Goal: Information Seeking & Learning: Learn about a topic

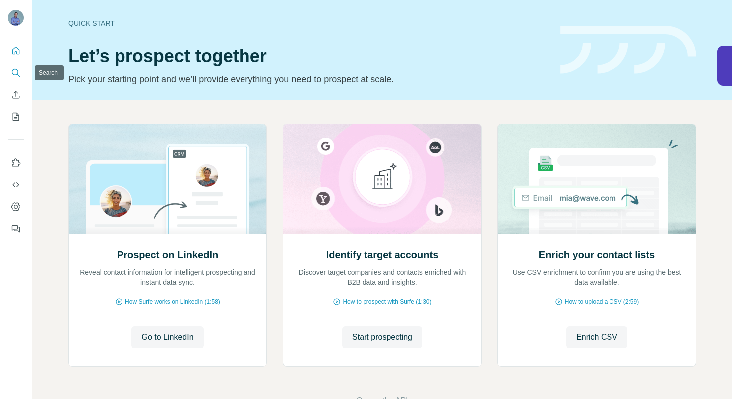
click at [19, 70] on icon "Search" at bounding box center [16, 73] width 10 height 10
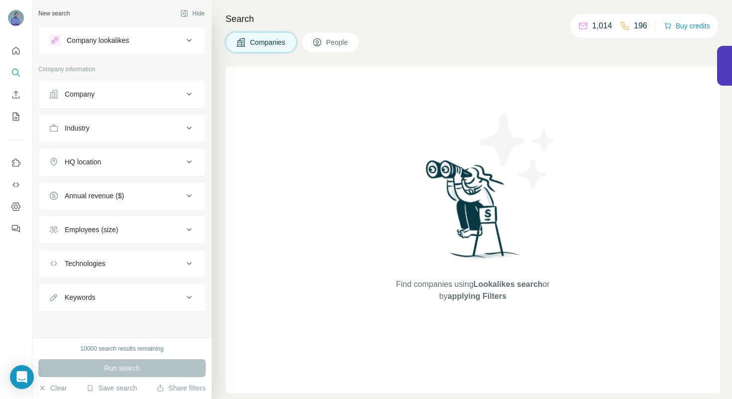
click at [327, 48] on button "People" at bounding box center [331, 42] width 58 height 21
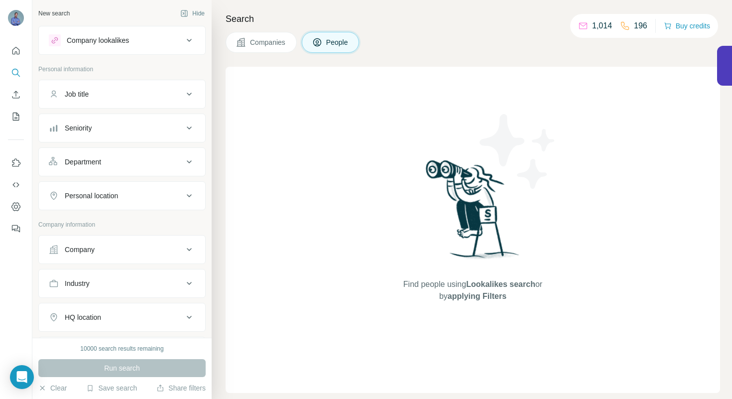
click at [327, 45] on button "People" at bounding box center [331, 42] width 58 height 21
click at [105, 93] on div "Job title" at bounding box center [116, 94] width 134 height 10
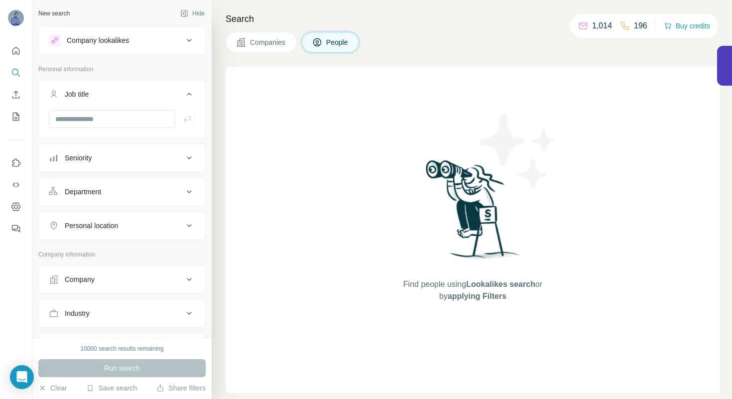
click at [105, 41] on div "Company lookalikes" at bounding box center [98, 40] width 62 height 10
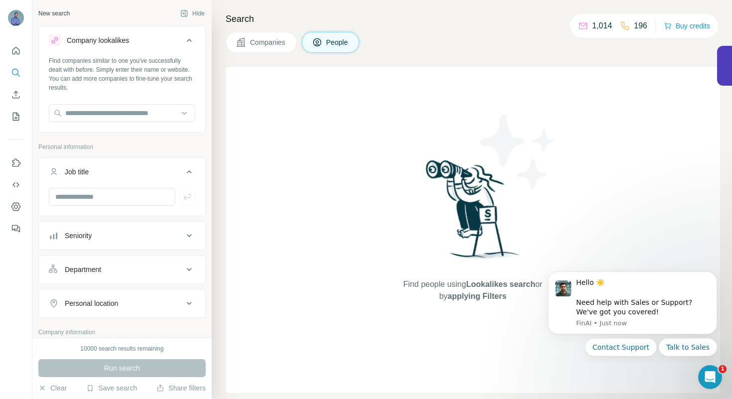
click at [112, 295] on button "Personal location" at bounding box center [122, 303] width 166 height 24
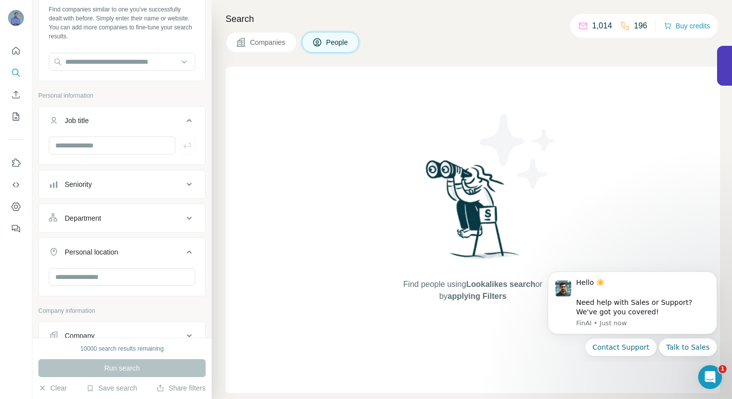
scroll to position [68, 0]
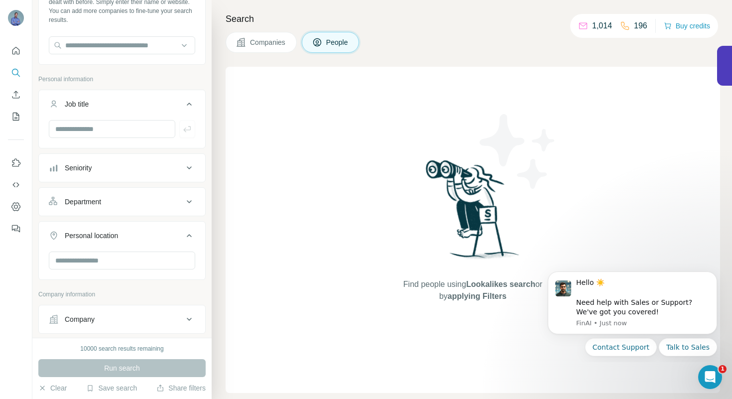
click at [322, 45] on icon at bounding box center [317, 42] width 10 height 10
click at [271, 40] on span "Companies" at bounding box center [268, 42] width 36 height 10
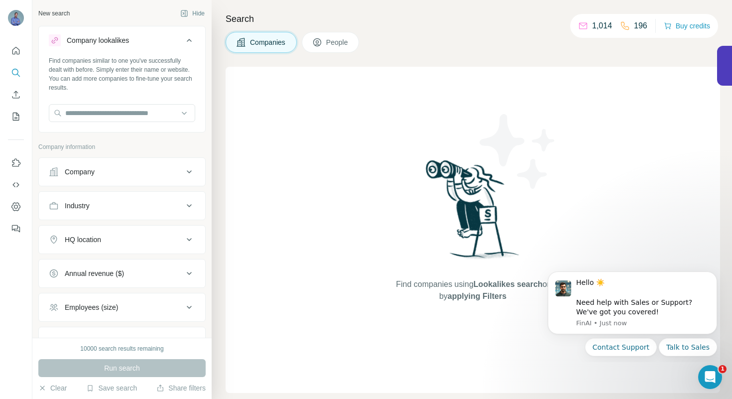
click at [323, 34] on button "People" at bounding box center [331, 42] width 58 height 21
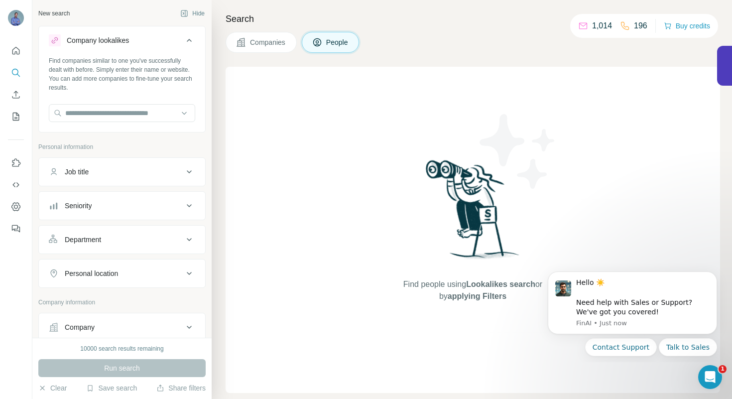
click at [92, 178] on button "Job title" at bounding box center [122, 172] width 166 height 24
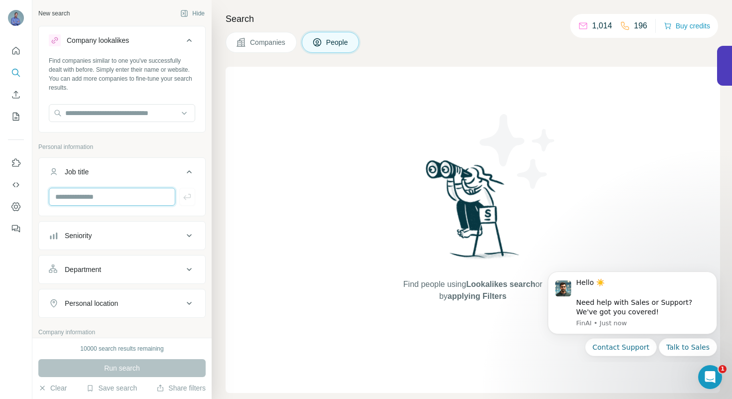
click at [90, 194] on input "text" at bounding box center [112, 197] width 126 height 18
click at [103, 117] on input "text" at bounding box center [122, 113] width 146 height 18
click at [128, 126] on div "Type to search" at bounding box center [121, 136] width 141 height 20
click at [124, 113] on input "text" at bounding box center [122, 113] width 146 height 18
click at [17, 69] on icon "Search" at bounding box center [16, 73] width 10 height 10
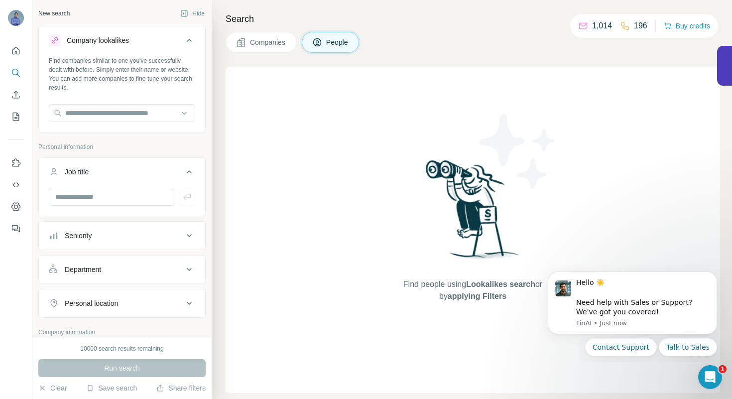
click at [325, 42] on button "People" at bounding box center [331, 42] width 58 height 21
click at [126, 112] on input "text" at bounding box center [122, 113] width 146 height 18
drag, startPoint x: 125, startPoint y: 107, endPoint x: 48, endPoint y: 108, distance: 77.7
click at [48, 108] on div "**********" at bounding box center [122, 93] width 166 height 74
drag, startPoint x: 130, startPoint y: 117, endPoint x: 67, endPoint y: 115, distance: 63.8
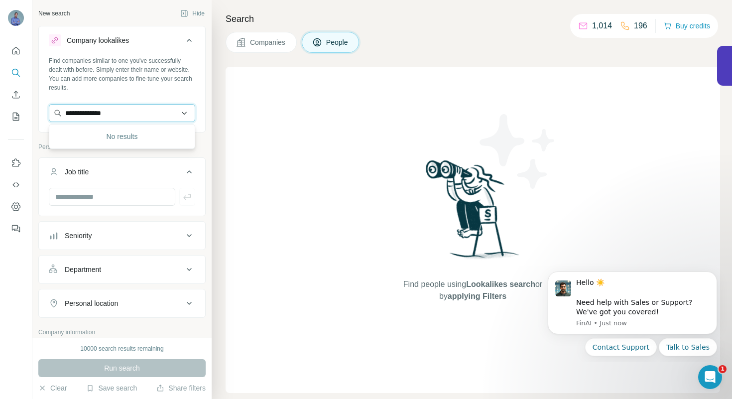
click at [67, 115] on input "**********" at bounding box center [122, 113] width 146 height 18
type input "**********"
click at [104, 179] on button "Job title" at bounding box center [122, 174] width 166 height 28
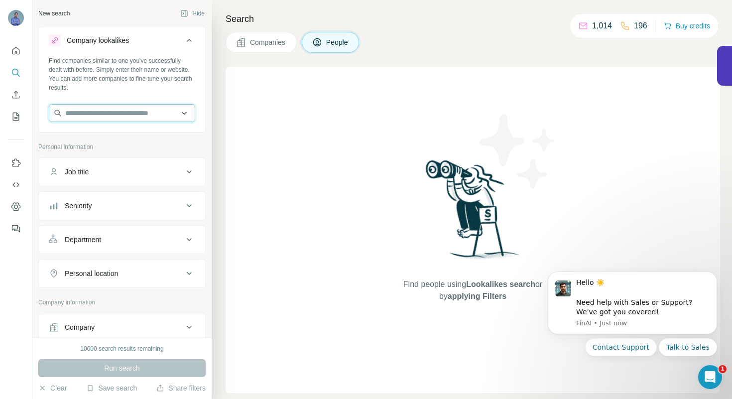
click at [120, 112] on input "text" at bounding box center [122, 113] width 146 height 18
type input "**********"
click at [98, 373] on div "Run search" at bounding box center [121, 368] width 167 height 18
click at [103, 326] on div "Company" at bounding box center [116, 327] width 134 height 10
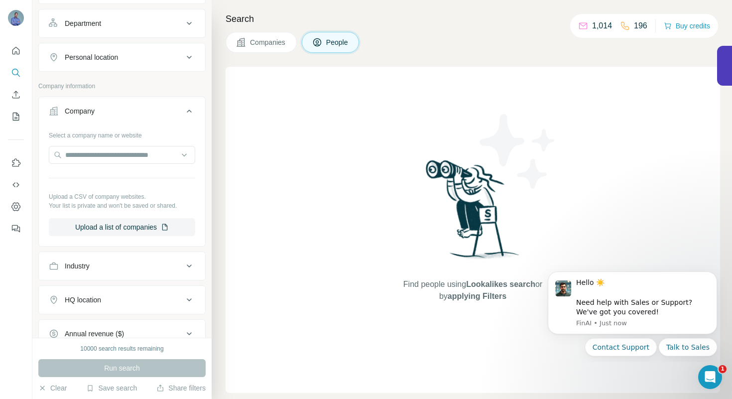
scroll to position [217, 0]
click at [101, 154] on input "text" at bounding box center [122, 154] width 146 height 18
type input "**********"
drag, startPoint x: 130, startPoint y: 153, endPoint x: 23, endPoint y: 147, distance: 106.8
click at [23, 147] on div "**********" at bounding box center [366, 199] width 732 height 399
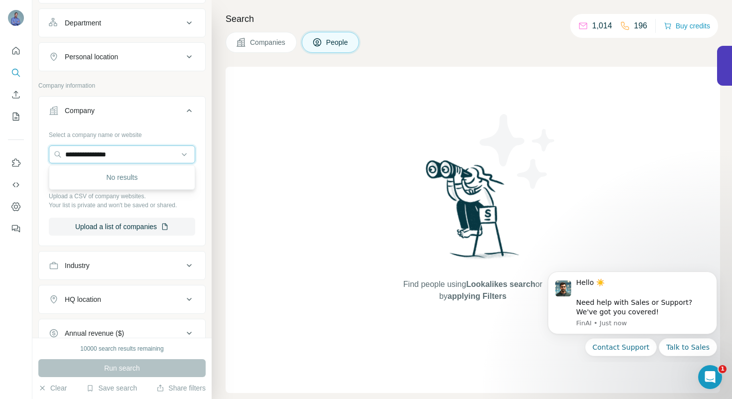
scroll to position [428, 0]
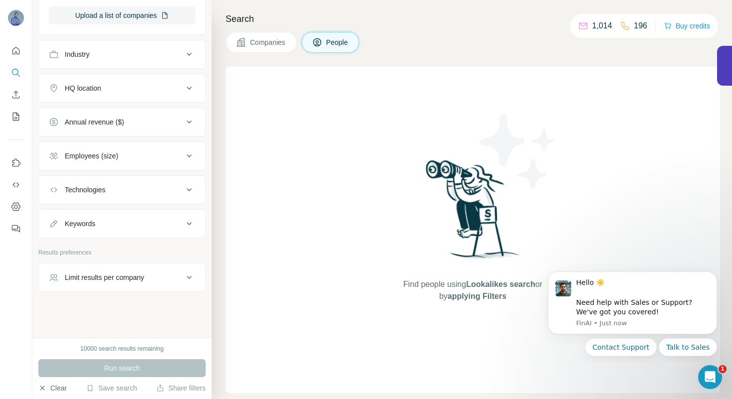
click at [67, 388] on button "Clear" at bounding box center [52, 388] width 28 height 10
click at [57, 388] on button "Clear" at bounding box center [52, 388] width 28 height 10
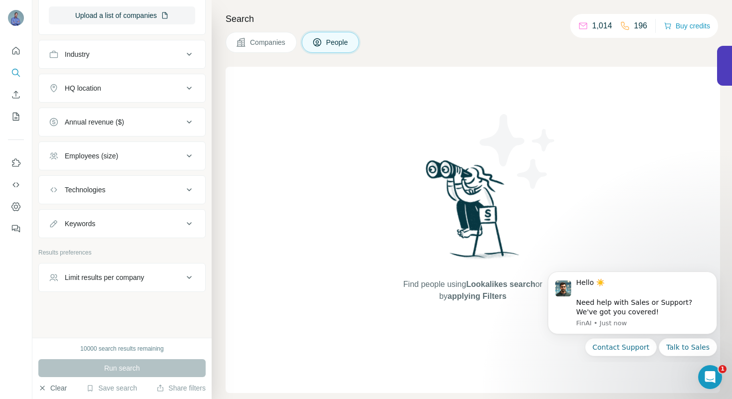
click at [57, 388] on button "Clear" at bounding box center [52, 388] width 28 height 10
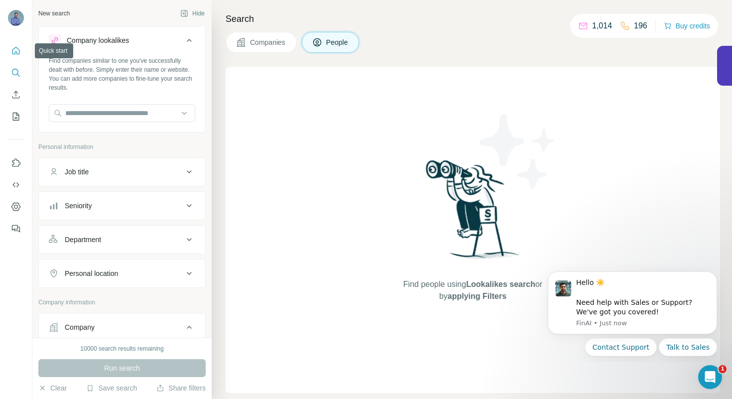
click at [17, 46] on icon "Quick start" at bounding box center [16, 51] width 10 height 10
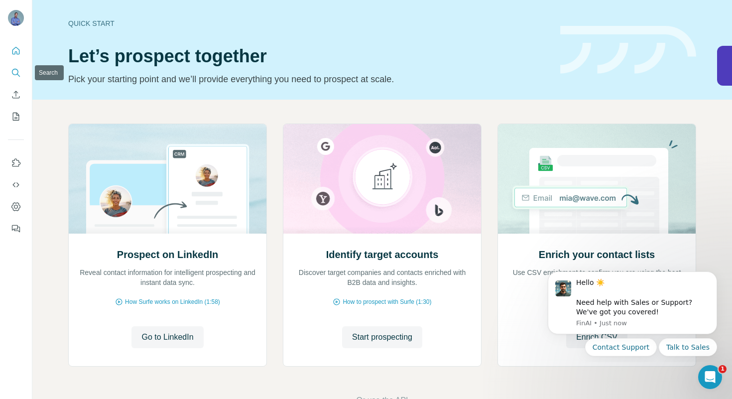
click at [17, 64] on button "Search" at bounding box center [16, 73] width 16 height 18
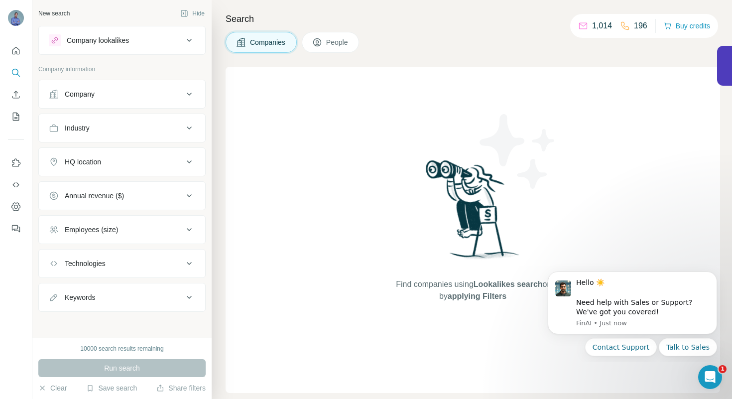
click at [117, 41] on div "Company lookalikes" at bounding box center [98, 40] width 62 height 10
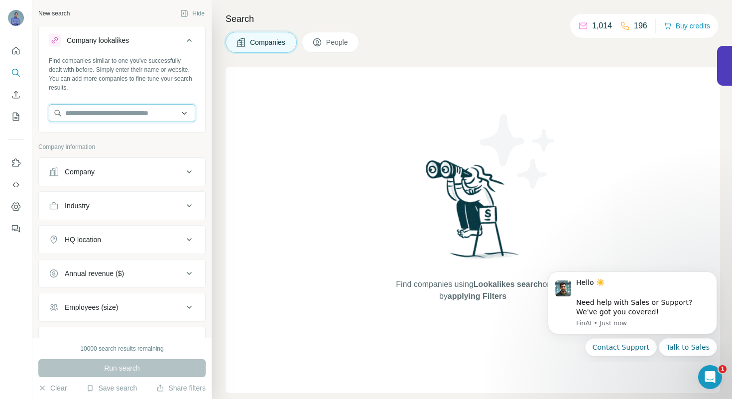
click at [112, 113] on input "text" at bounding box center [122, 113] width 146 height 18
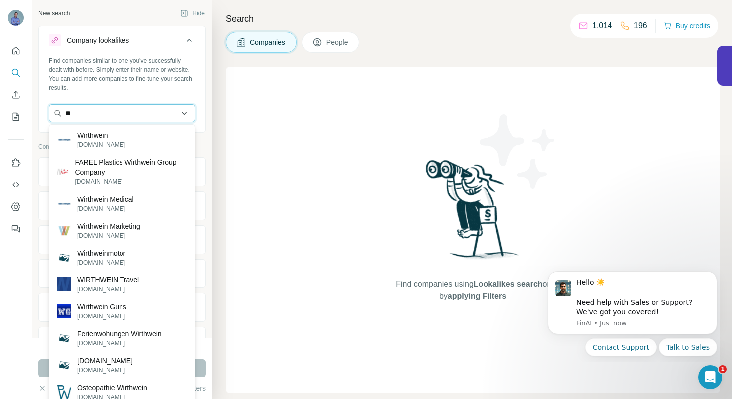
type input "*"
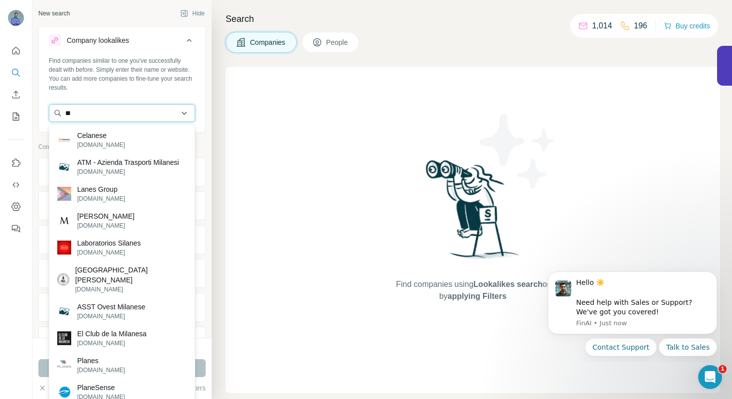
type input "*"
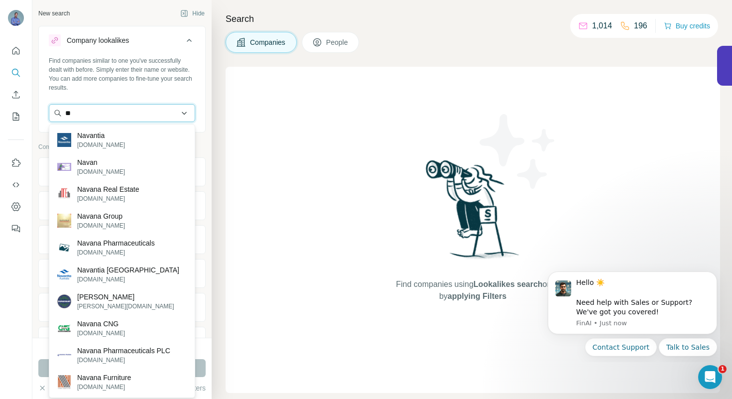
type input "*"
